Goal: Check status

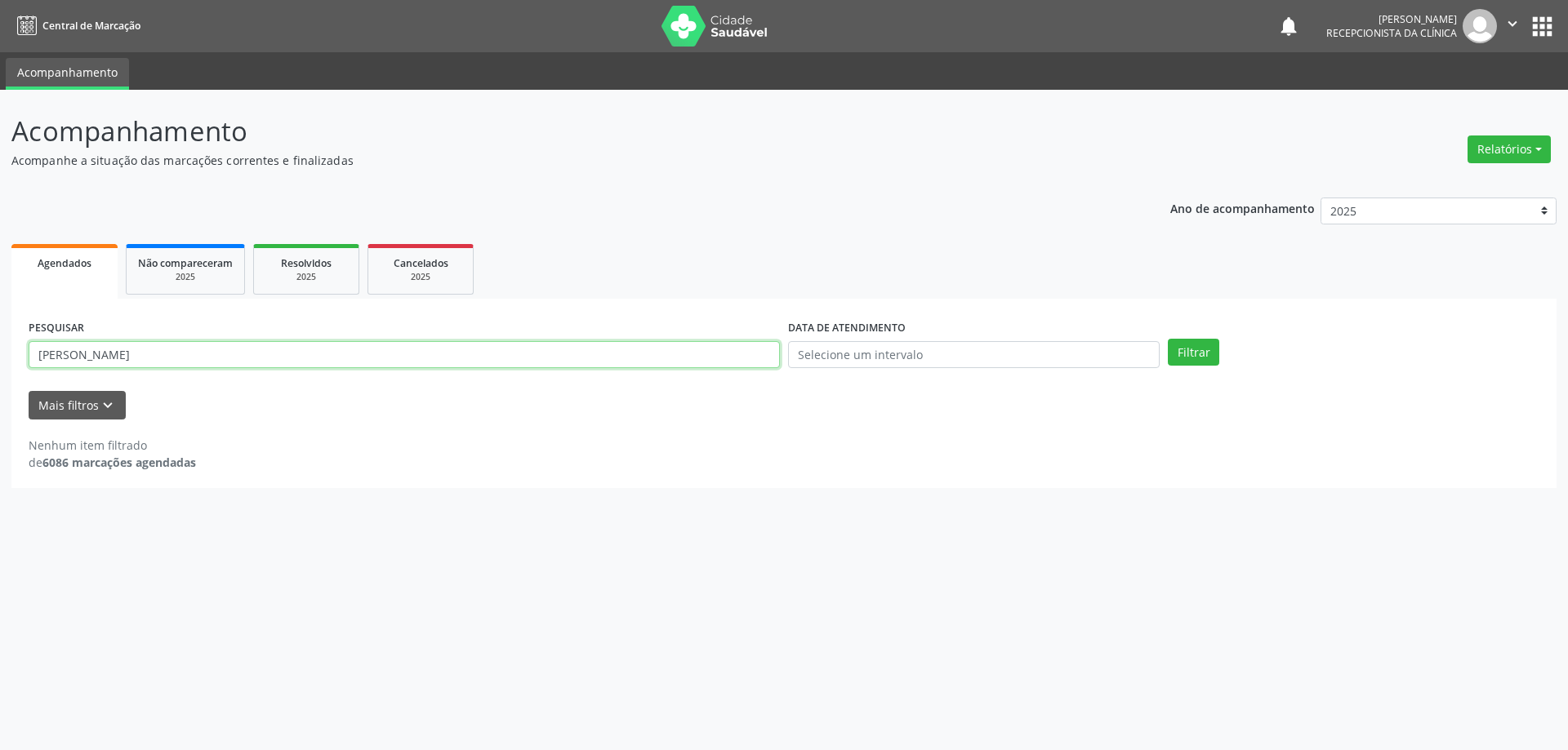
drag, startPoint x: 0, startPoint y: 0, endPoint x: 18, endPoint y: 343, distance: 343.5
click at [0, 333] on div "Acompanhamento Acompanhe a situação das marcações correntes e finalizadas Relat…" at bounding box center [784, 419] width 1568 height 660
drag, startPoint x: 1204, startPoint y: 354, endPoint x: 1197, endPoint y: 362, distance: 10.6
click at [1203, 354] on button "Filtrar" at bounding box center [1193, 352] width 51 height 28
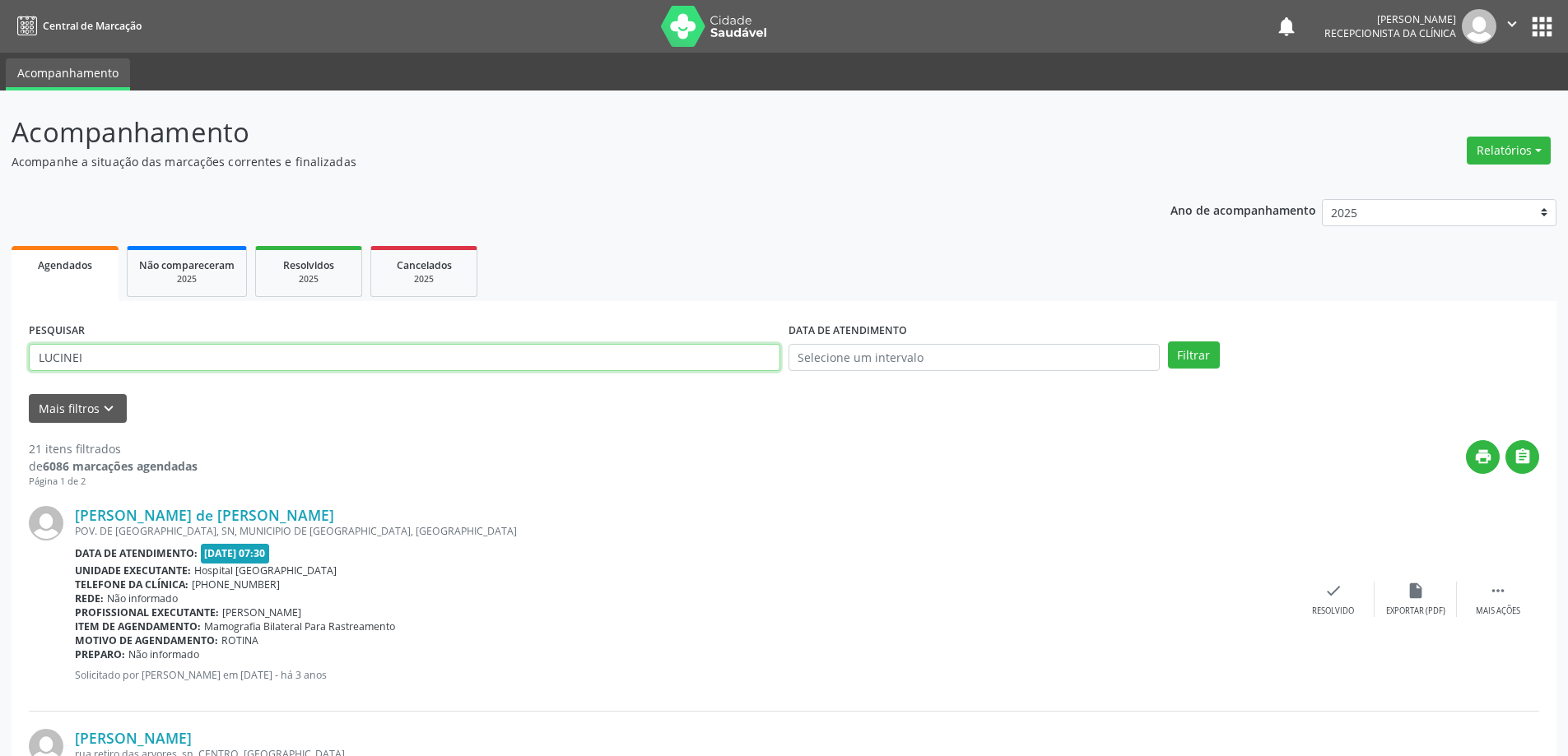
click at [141, 358] on input "LUCINEI" at bounding box center [404, 358] width 751 height 28
type input "LUCINEI SANTA"
click at [1167, 341] on button "Filtrar" at bounding box center [1193, 355] width 52 height 28
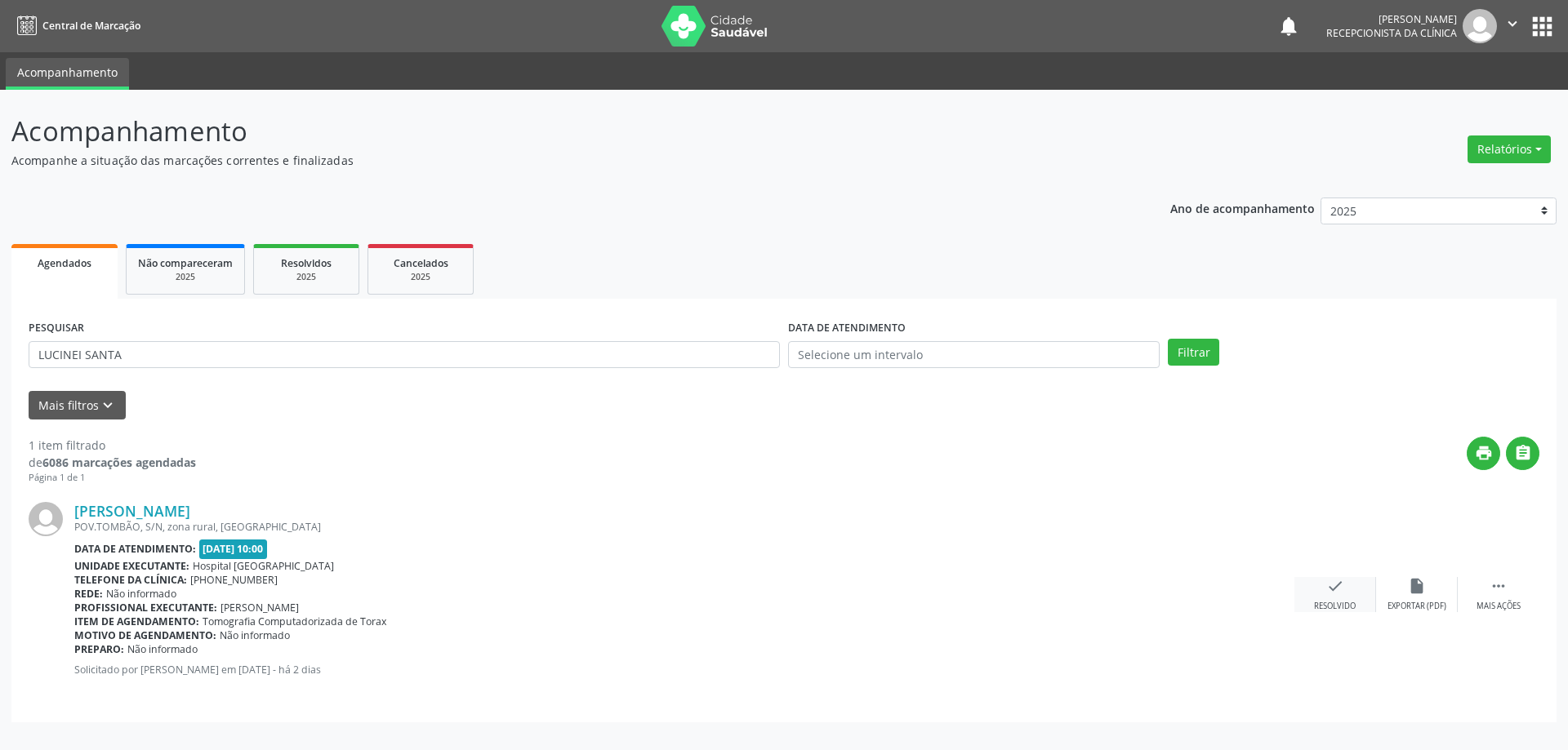
click at [1326, 588] on icon "check" at bounding box center [1335, 586] width 18 height 18
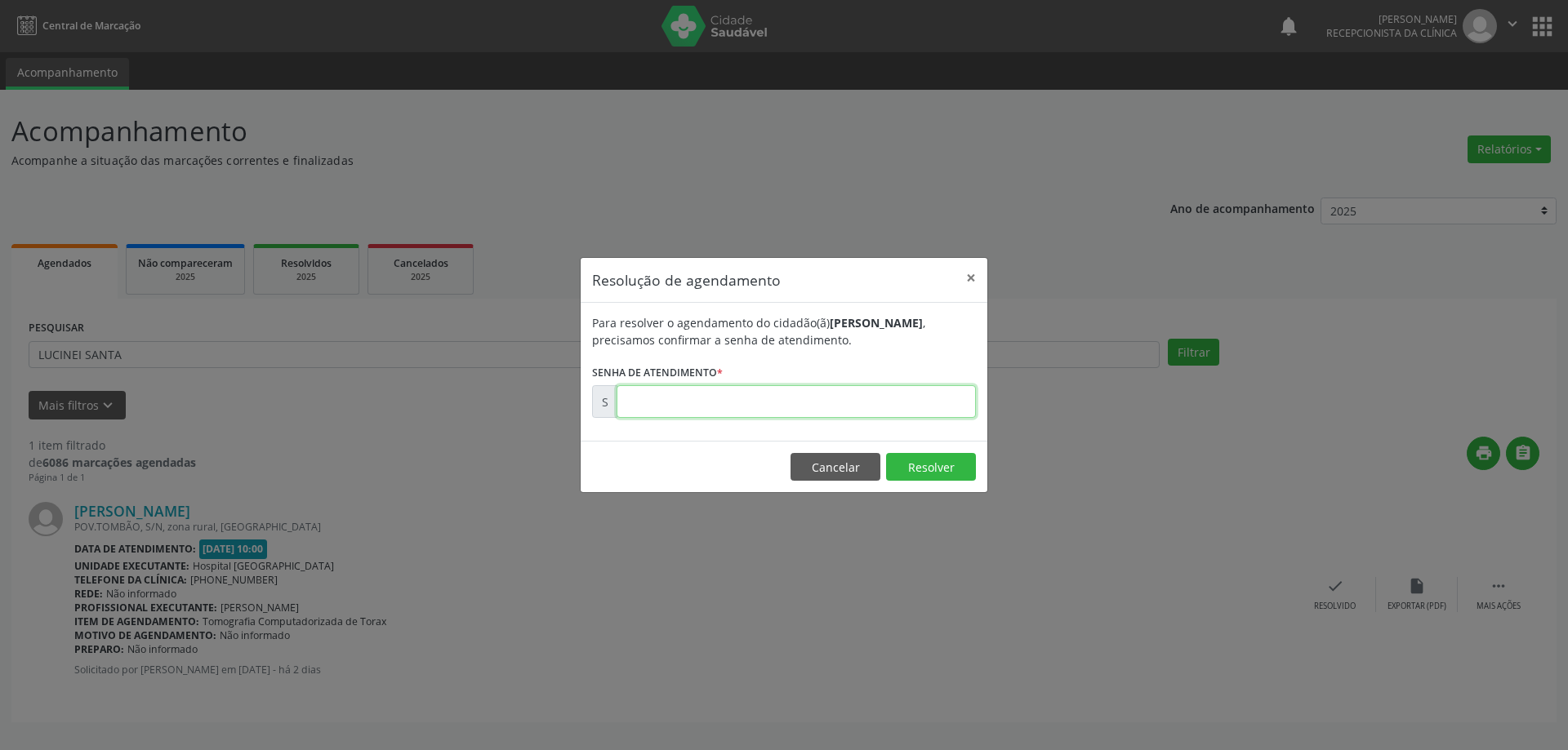
click at [716, 408] on input "text" at bounding box center [796, 402] width 360 height 33
click at [920, 456] on button "Resolver" at bounding box center [931, 467] width 90 height 28
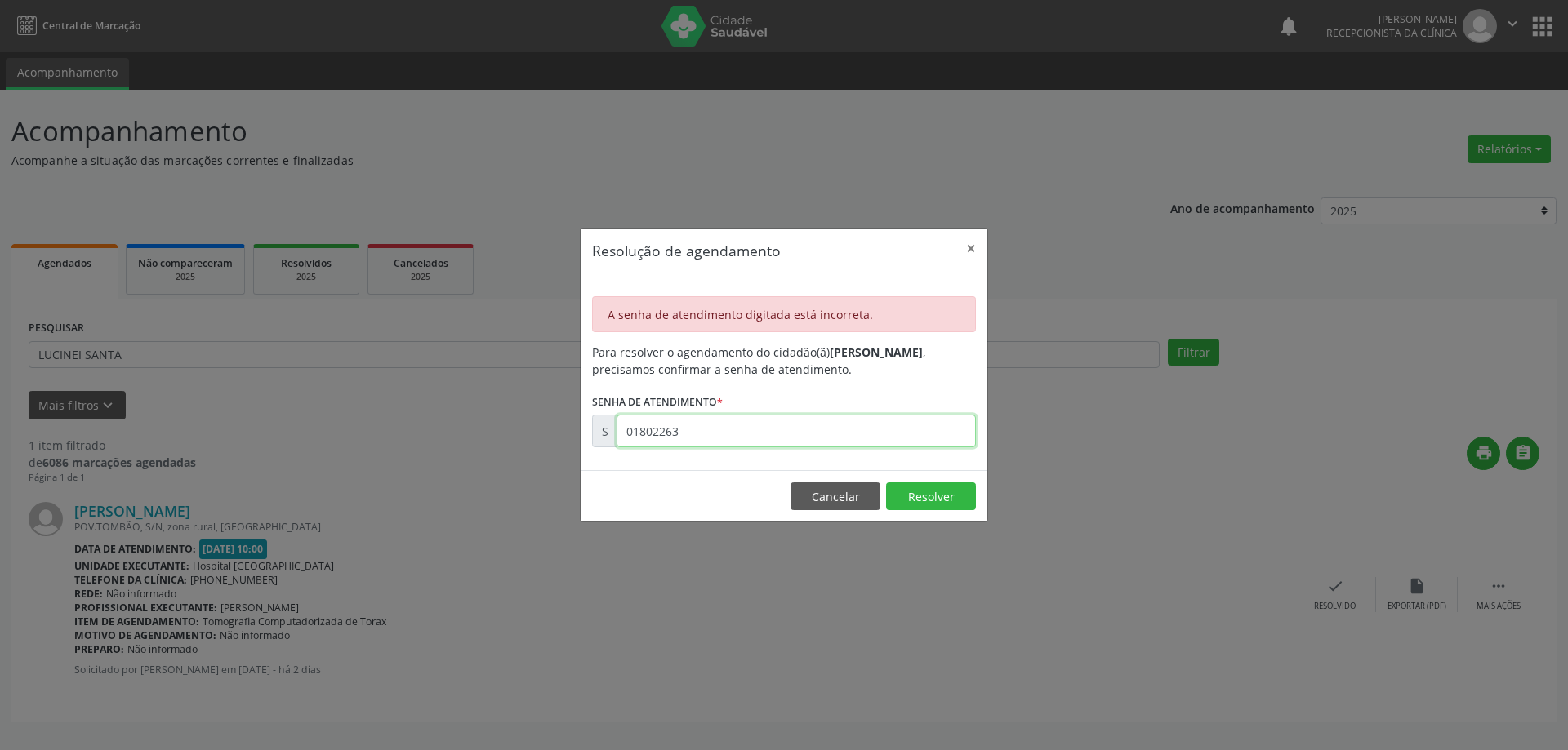
click at [715, 437] on input "01802263" at bounding box center [796, 431] width 360 height 33
type input "0"
type input "00180263"
drag, startPoint x: 934, startPoint y: 502, endPoint x: 919, endPoint y: 497, distance: 15.8
click at [923, 501] on button "Resolver" at bounding box center [931, 496] width 90 height 28
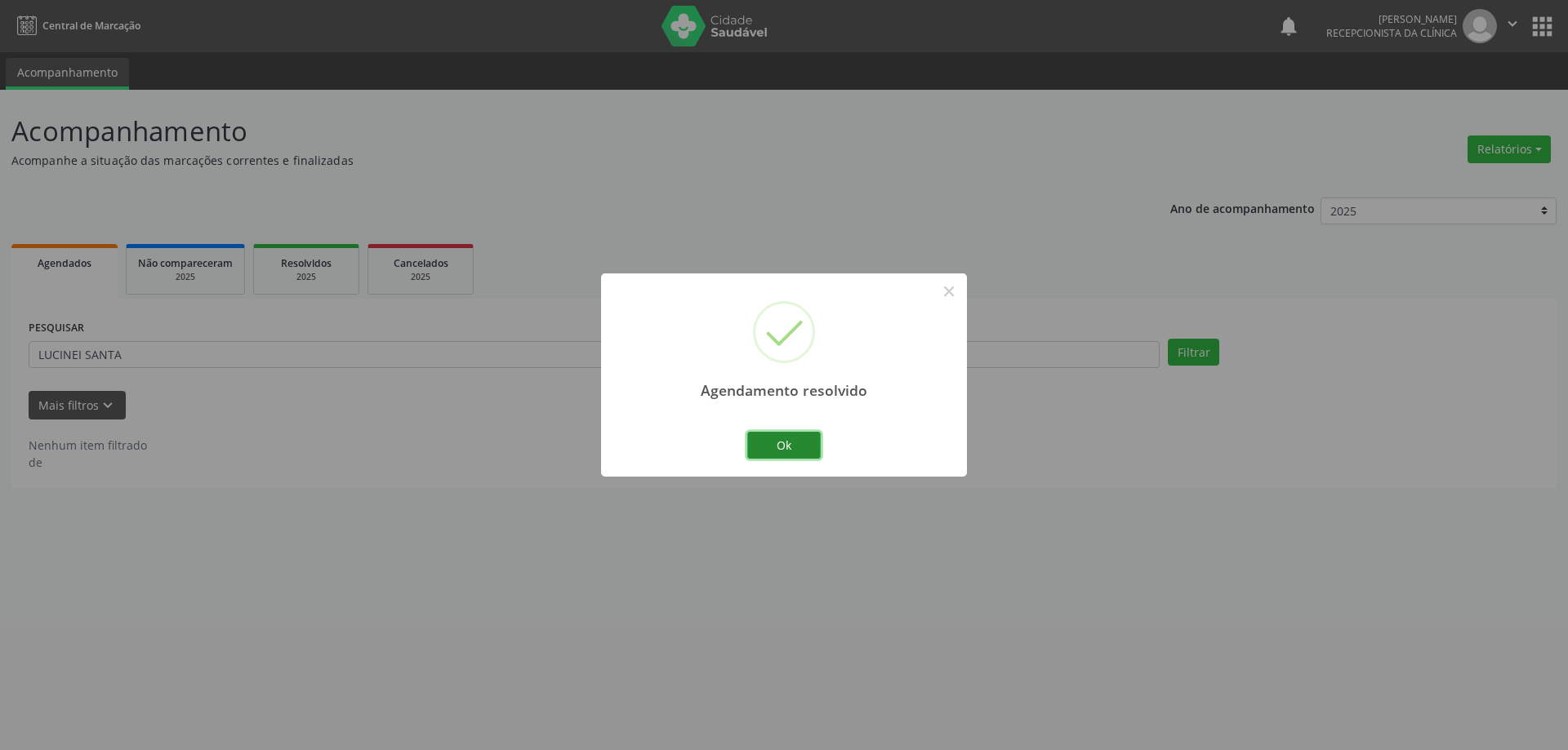
click at [779, 436] on button "Ok" at bounding box center [784, 445] width 73 height 28
